Goal: Book appointment/travel/reservation

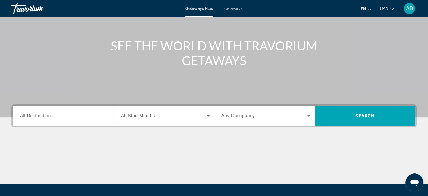
scroll to position [52, 0]
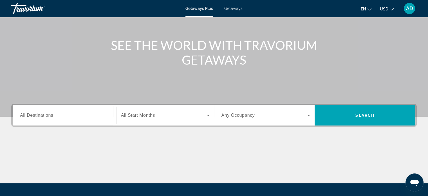
click at [45, 119] on div "Search widget" at bounding box center [64, 115] width 89 height 16
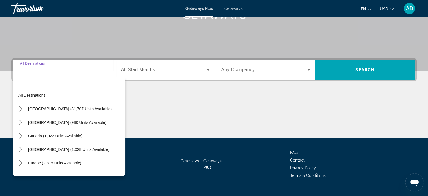
scroll to position [108, 0]
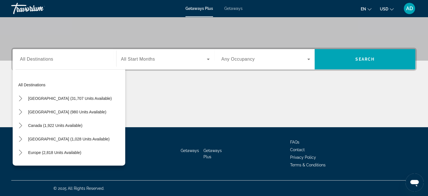
click at [36, 63] on div "Search widget" at bounding box center [64, 59] width 89 height 16
click at [24, 154] on mat-icon "Toggle Europe (2,818 units available) submenu" at bounding box center [20, 153] width 10 height 10
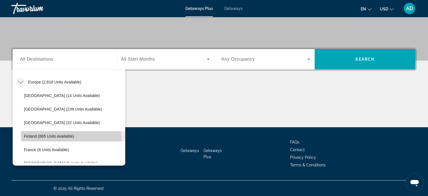
click at [40, 141] on span "Select destination: Finland (865 units available)" at bounding box center [73, 136] width 104 height 14
type input "**********"
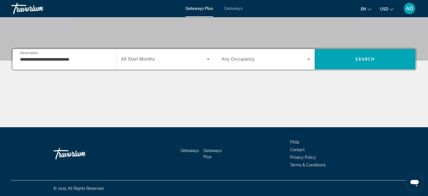
click at [155, 63] on div "Search widget" at bounding box center [165, 59] width 89 height 16
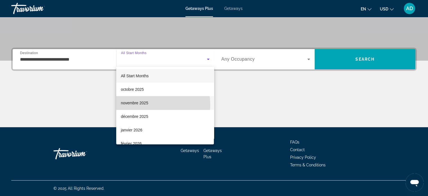
click at [141, 105] on span "novembre 2025" at bounding box center [134, 102] width 27 height 7
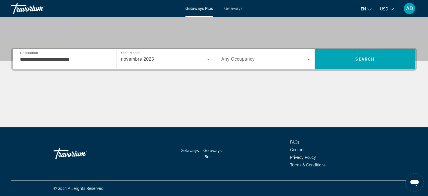
click at [251, 65] on div "Search widget" at bounding box center [266, 59] width 89 height 16
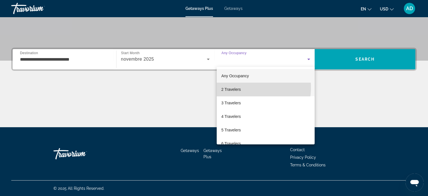
click at [242, 87] on mat-option "2 Travelers" at bounding box center [266, 90] width 98 height 14
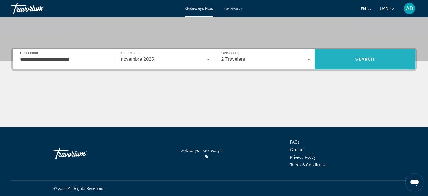
click at [341, 58] on span "Search" at bounding box center [365, 59] width 101 height 14
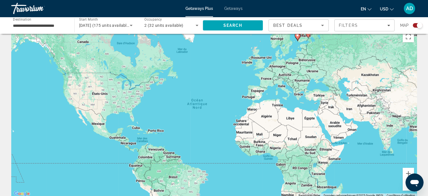
scroll to position [12, 0]
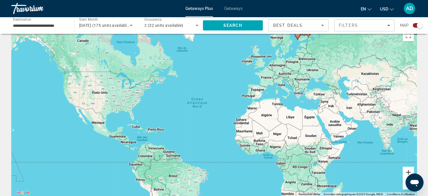
click at [406, 170] on button "Zoom avant" at bounding box center [408, 171] width 11 height 11
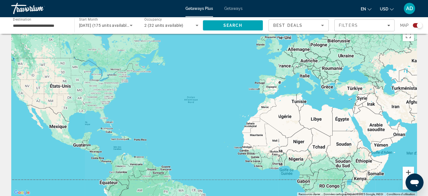
click at [406, 170] on button "Zoom avant" at bounding box center [408, 171] width 11 height 11
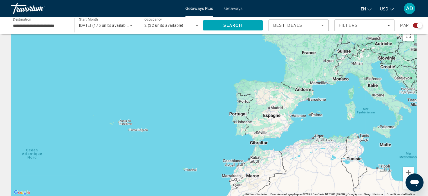
drag, startPoint x: 356, startPoint y: 75, endPoint x: 203, endPoint y: 175, distance: 183.0
click at [203, 175] on div "Main content" at bounding box center [214, 111] width 406 height 169
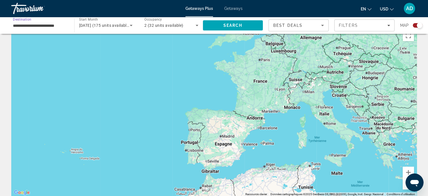
click at [49, 24] on input "**********" at bounding box center [40, 25] width 54 height 7
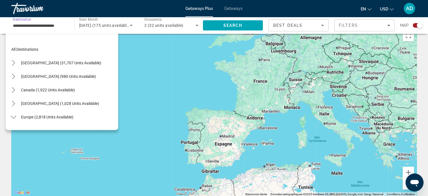
click at [49, 24] on input "**********" at bounding box center [40, 25] width 54 height 7
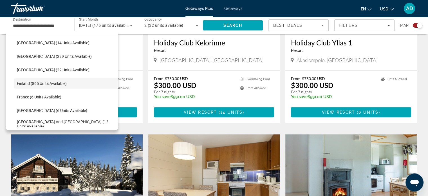
scroll to position [491, 0]
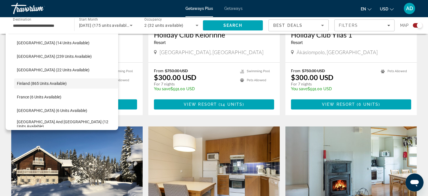
drag, startPoint x: 299, startPoint y: 61, endPoint x: 117, endPoint y: 177, distance: 215.4
click at [117, 177] on div "← Déplacement vers la gauche → Déplacement vers la droite ↑ Déplacement vers le…" at bounding box center [214, 34] width 428 height 972
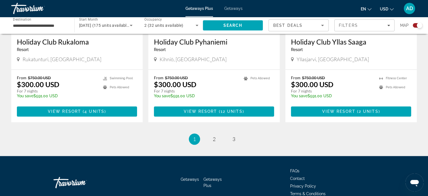
scroll to position [890, 0]
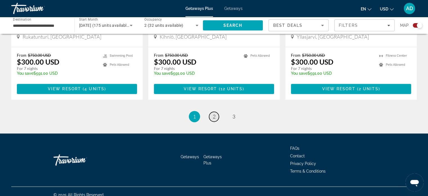
click at [213, 113] on span "2" at bounding box center [214, 116] width 3 height 6
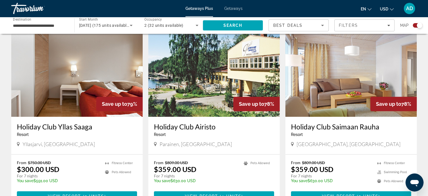
scroll to position [394, 0]
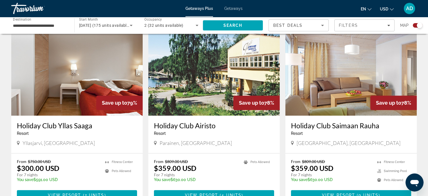
click at [212, 111] on img "Main content" at bounding box center [214, 70] width 132 height 90
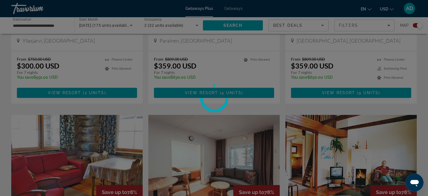
scroll to position [508, 0]
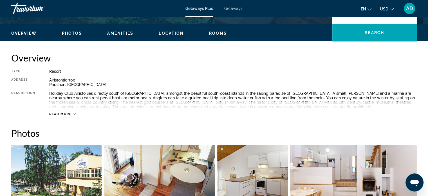
scroll to position [162, 0]
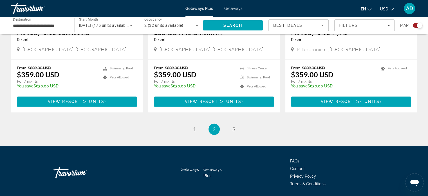
scroll to position [872, 0]
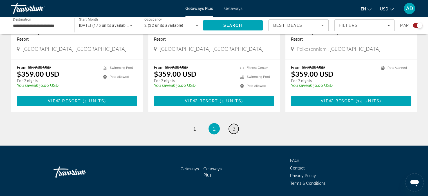
click at [235, 127] on span "3" at bounding box center [234, 128] width 3 height 6
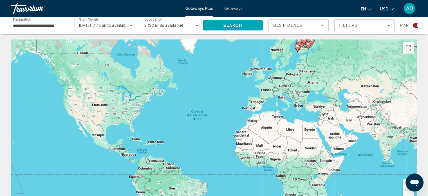
click at [229, 8] on span "Getaways" at bounding box center [234, 8] width 18 height 5
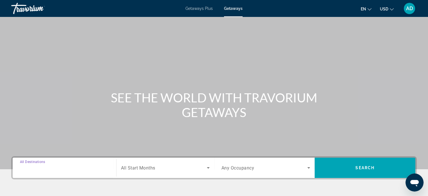
click at [58, 165] on input "Destination All Destinations" at bounding box center [64, 168] width 89 height 7
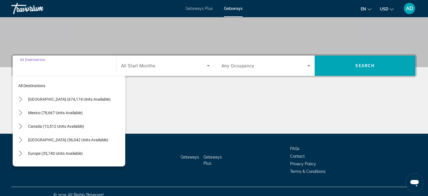
scroll to position [108, 0]
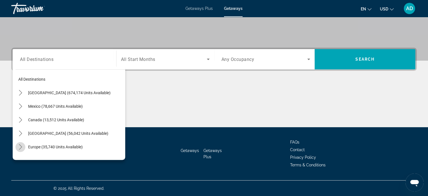
click at [18, 146] on icon "Toggle Europe (35,740 units available) submenu" at bounding box center [21, 147] width 6 height 6
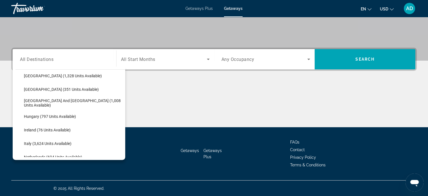
scroll to position [154, 0]
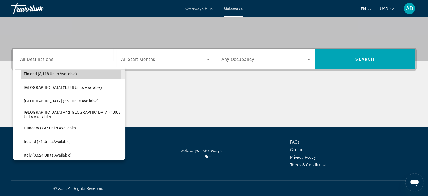
click at [48, 73] on span "Finland (3,118 units available)" at bounding box center [50, 74] width 53 height 5
type input "**********"
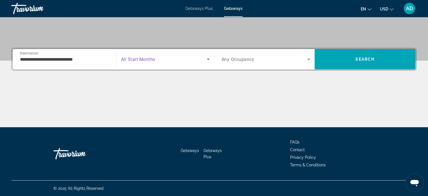
click at [141, 62] on span "Search widget" at bounding box center [164, 59] width 86 height 7
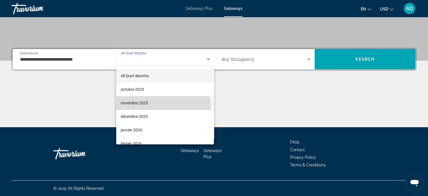
click at [138, 108] on mat-option "novembre 2025" at bounding box center [165, 103] width 98 height 14
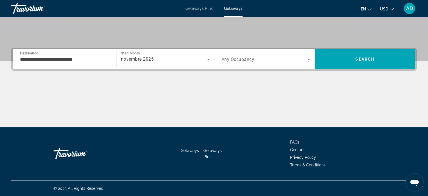
click at [252, 63] on div "Search widget" at bounding box center [266, 59] width 89 height 16
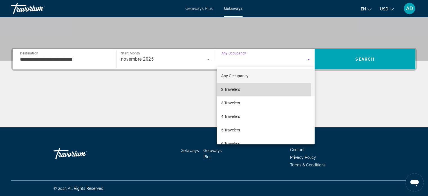
click at [247, 92] on mat-option "2 Travelers" at bounding box center [266, 90] width 98 height 14
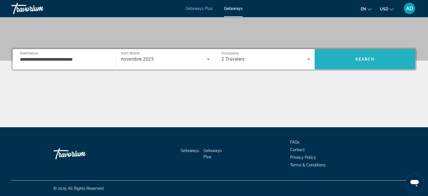
click at [354, 57] on span "Search" at bounding box center [365, 59] width 101 height 14
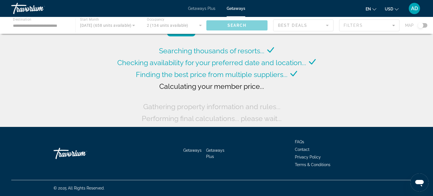
click at [391, 11] on button "USD USD ($) MXN (Mex$) CAD (Can$) GBP (£) EUR (€) AUD (A$) NZD (NZ$) CNY (CN¥)" at bounding box center [392, 9] width 14 height 8
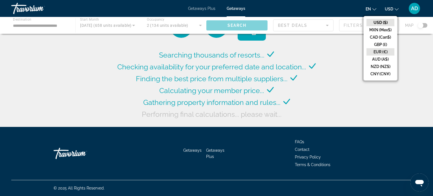
click at [379, 54] on button "EUR (€)" at bounding box center [380, 51] width 28 height 7
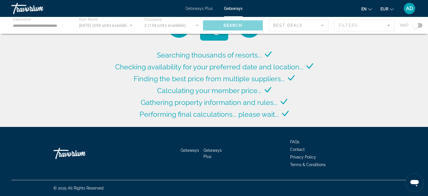
click at [374, 9] on ul "en English Español Français Italiano Português русский EUR USD ($) MXN (Mex$) C…" at bounding box center [382, 8] width 41 height 9
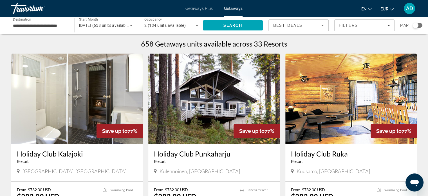
click at [367, 11] on button "en English Español Français Italiano Português русский" at bounding box center [367, 9] width 11 height 8
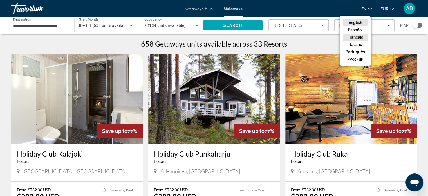
click at [352, 36] on button "Français" at bounding box center [355, 37] width 25 height 7
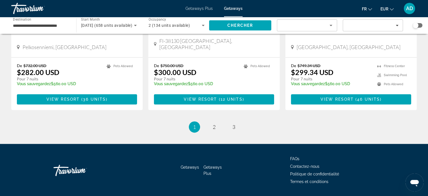
scroll to position [715, 0]
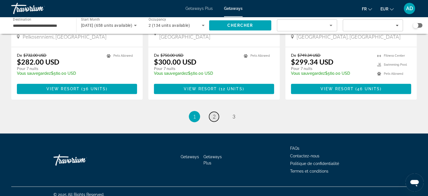
click at [215, 113] on span "2" at bounding box center [214, 116] width 3 height 6
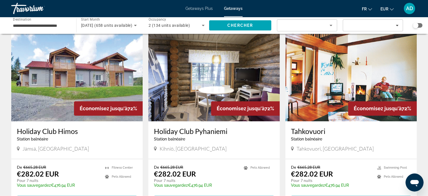
scroll to position [715, 0]
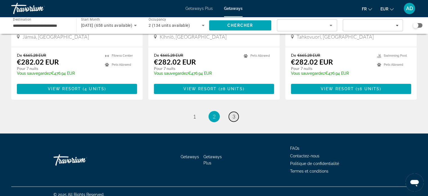
click at [236, 114] on link "page 3" at bounding box center [234, 117] width 10 height 10
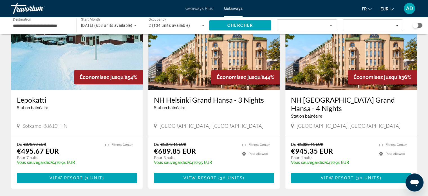
scroll to position [437, 0]
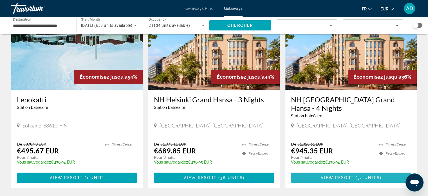
click at [330, 172] on span "Main content" at bounding box center [351, 178] width 120 height 14
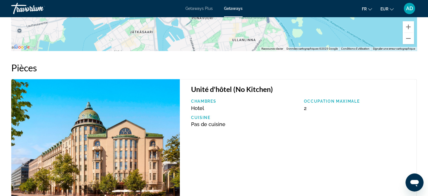
scroll to position [794, 0]
